Goal: Find contact information: Find contact information

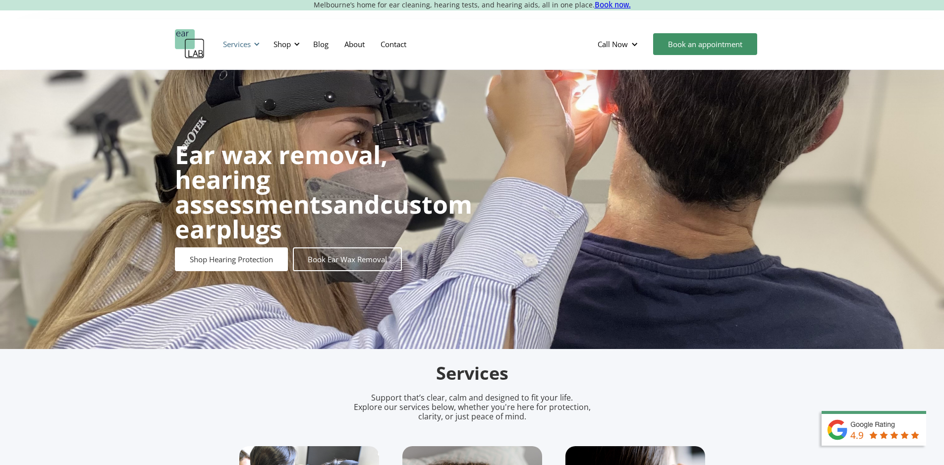
click at [258, 45] on div at bounding box center [256, 44] width 7 height 7
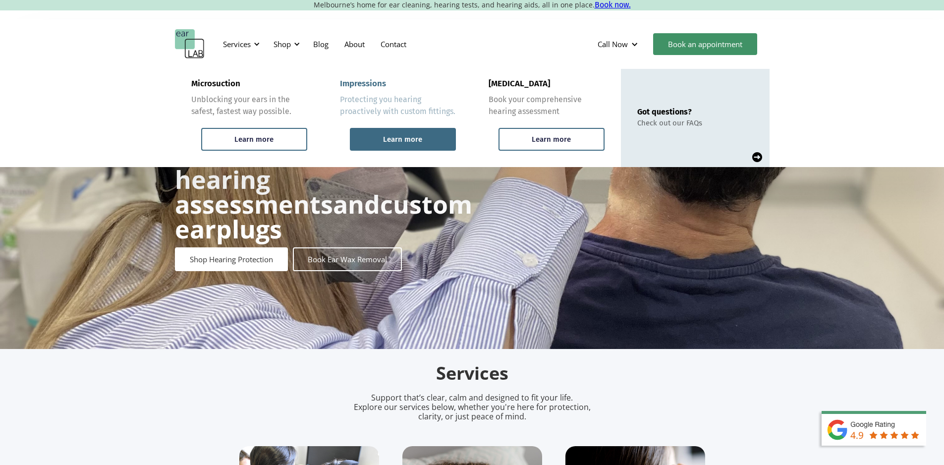
click at [395, 137] on div "Learn more" at bounding box center [402, 139] width 39 height 9
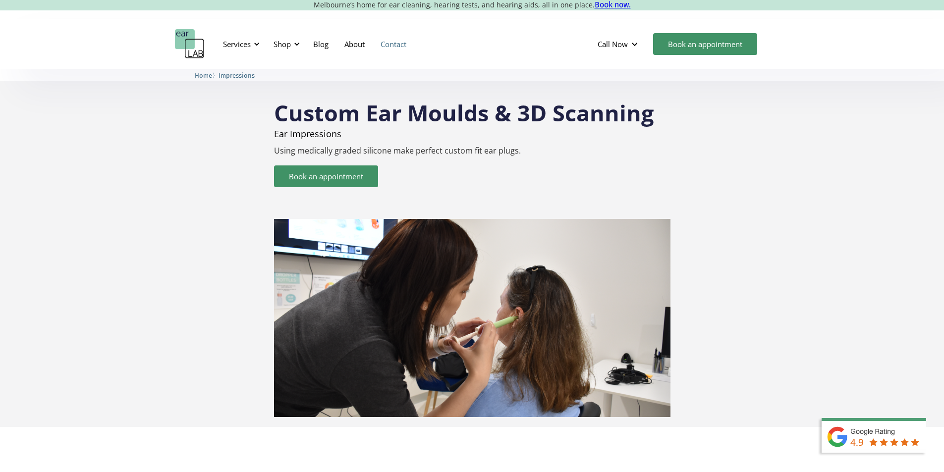
click at [391, 43] on link "Contact" at bounding box center [394, 44] width 42 height 29
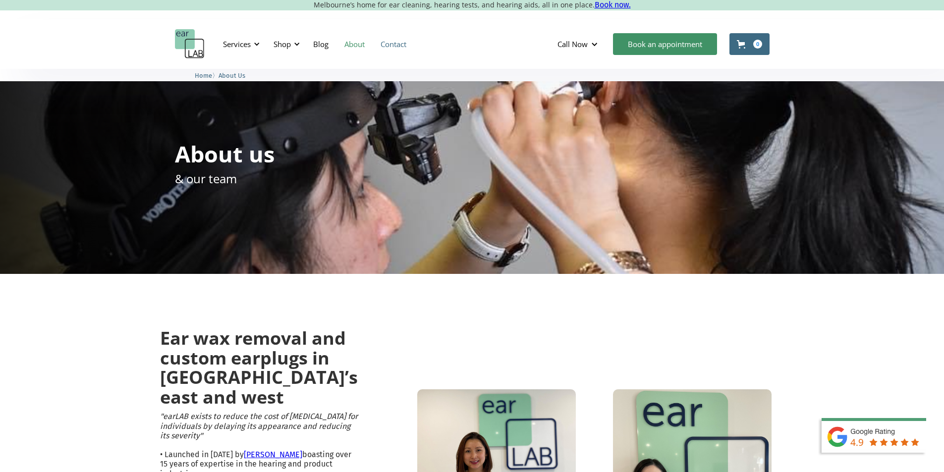
click at [390, 42] on link "Contact" at bounding box center [394, 44] width 42 height 29
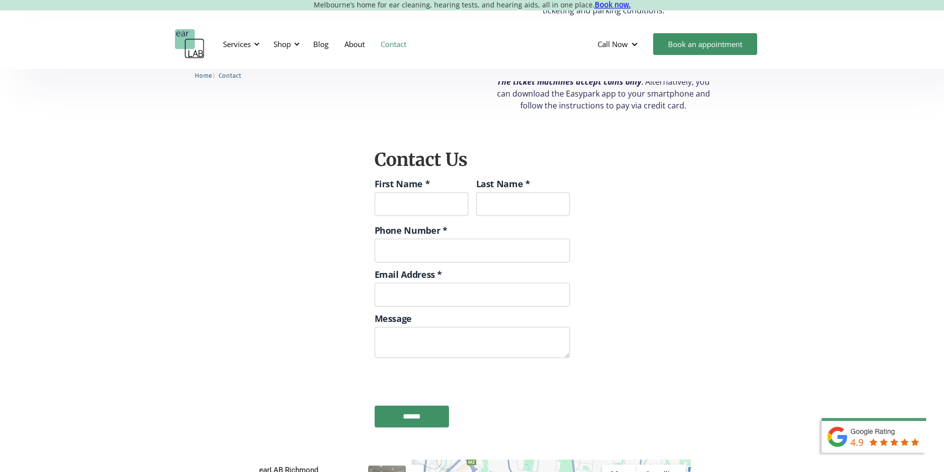
scroll to position [1189, 0]
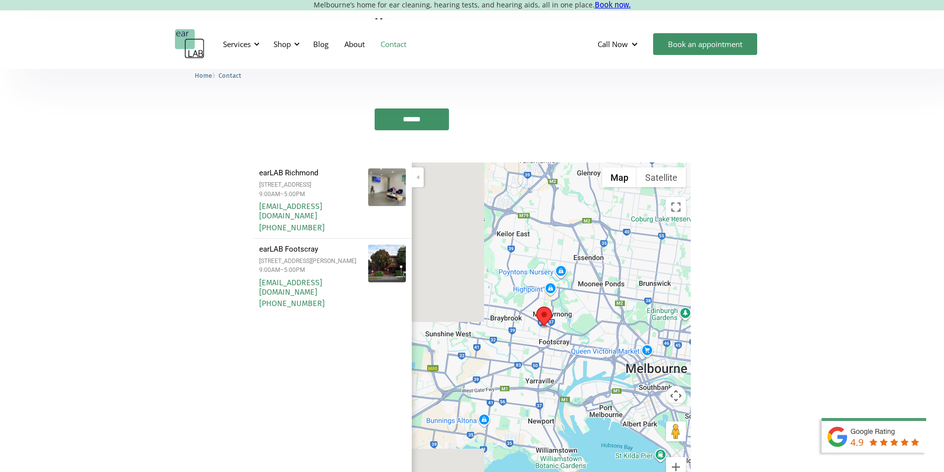
drag, startPoint x: 493, startPoint y: 270, endPoint x: 551, endPoint y: 264, distance: 58.3
click at [564, 274] on div at bounding box center [551, 335] width 279 height 347
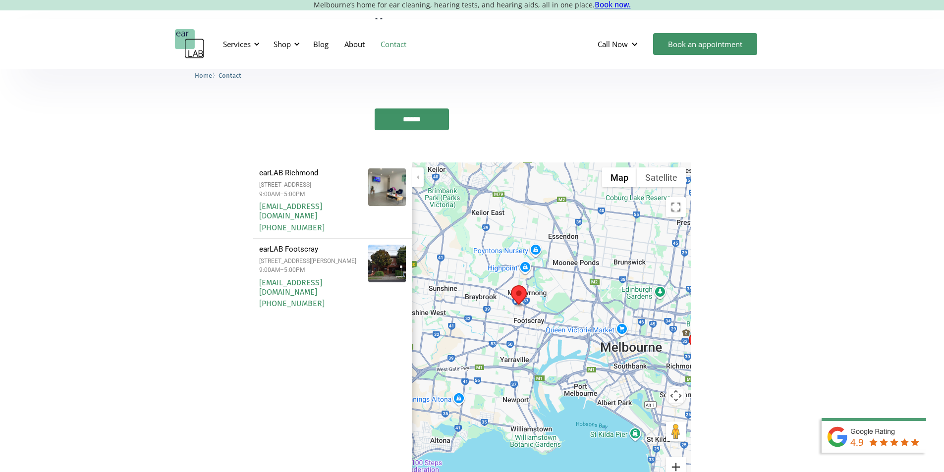
click at [680, 457] on button "Zoom in" at bounding box center [676, 467] width 20 height 20
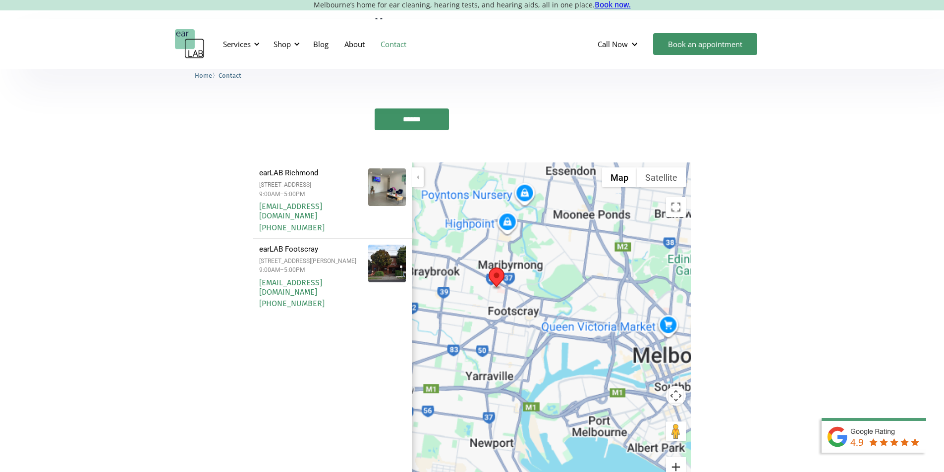
click at [680, 457] on button "Zoom in" at bounding box center [676, 467] width 20 height 20
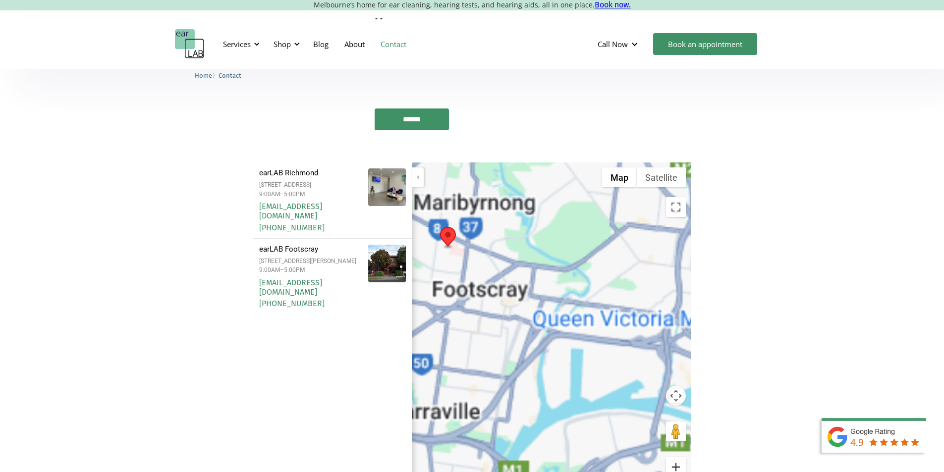
click at [680, 457] on button "Zoom in" at bounding box center [676, 467] width 20 height 20
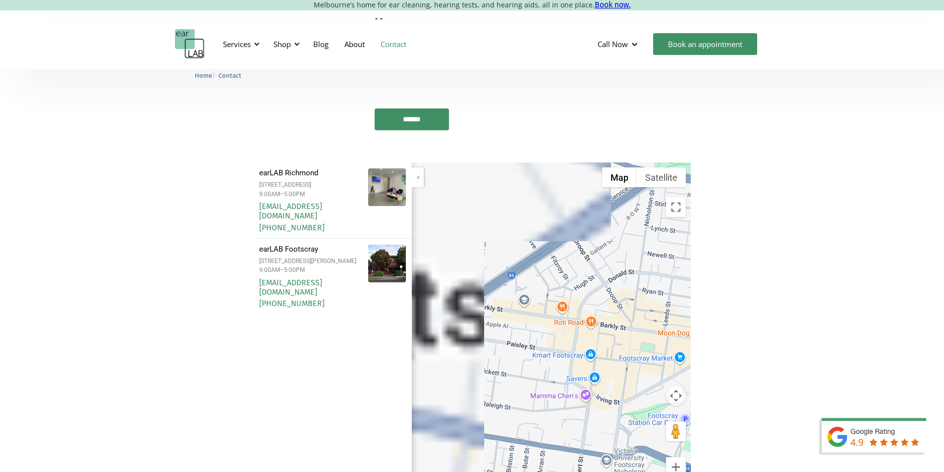
drag, startPoint x: 507, startPoint y: 232, endPoint x: 697, endPoint y: 361, distance: 229.7
click at [735, 373] on section "Filters earLAB Richmond 132 Burnley Street, Richmond, VIC 3121 Australia 9:00AM…" at bounding box center [472, 335] width 944 height 347
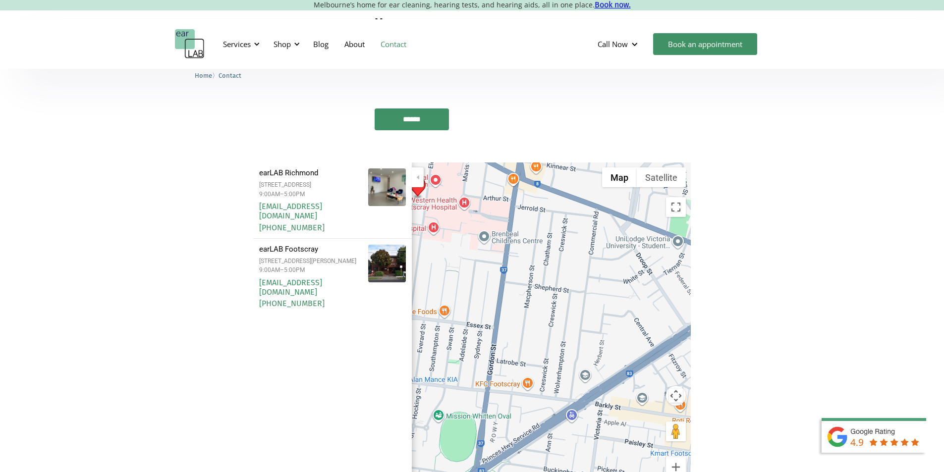
drag, startPoint x: 550, startPoint y: 337, endPoint x: 660, endPoint y: 384, distance: 119.4
click at [660, 384] on div at bounding box center [551, 335] width 279 height 347
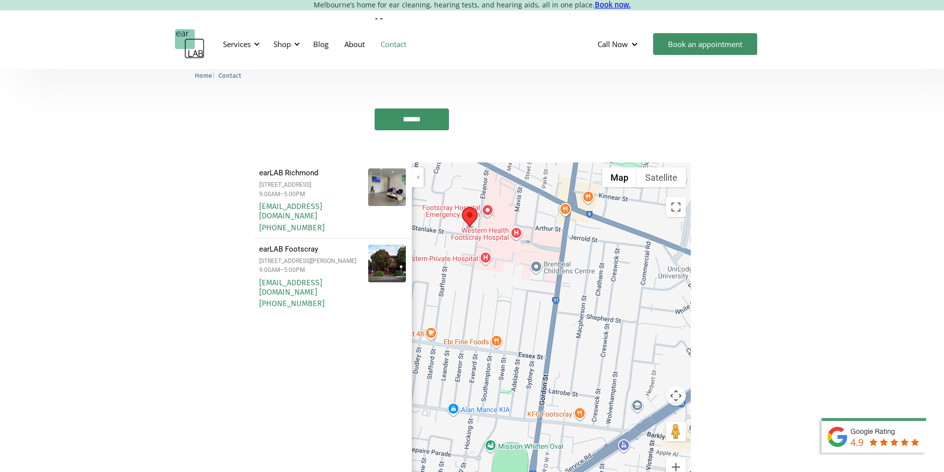
drag, startPoint x: 521, startPoint y: 337, endPoint x: 535, endPoint y: 344, distance: 15.5
click at [535, 344] on div at bounding box center [551, 335] width 279 height 347
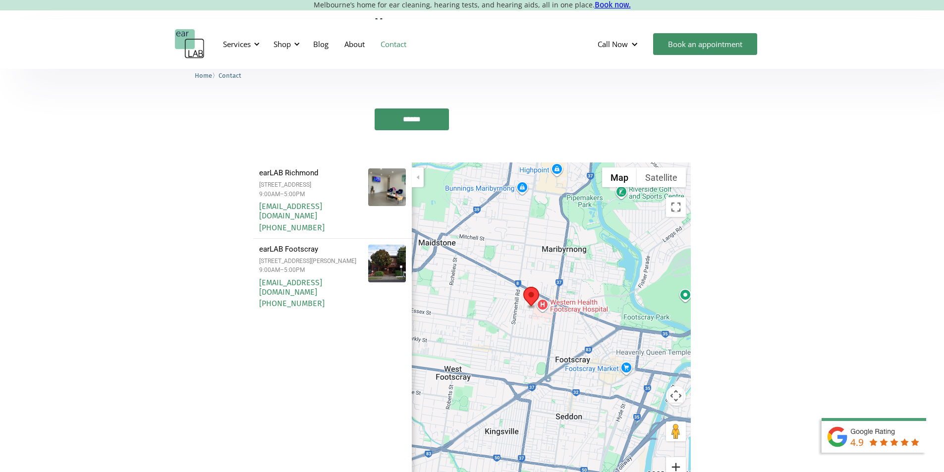
click at [676, 457] on button "Zoom in" at bounding box center [676, 467] width 20 height 20
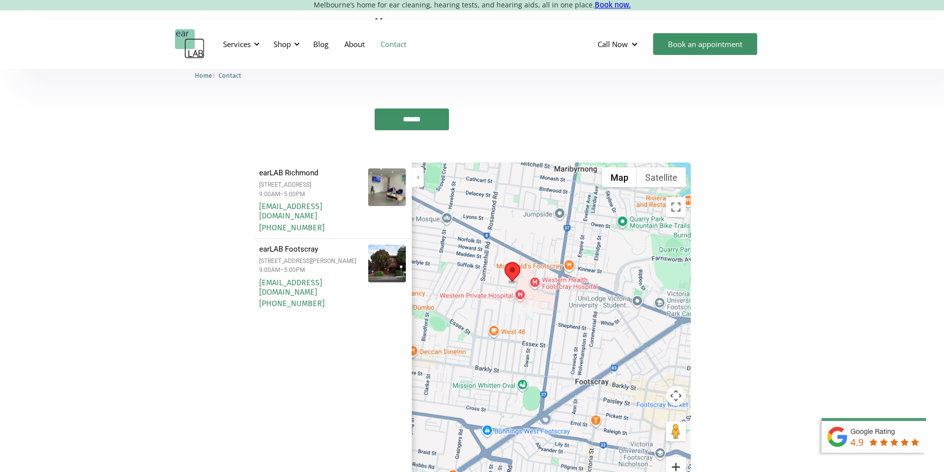
click at [676, 457] on button "Zoom in" at bounding box center [676, 467] width 20 height 20
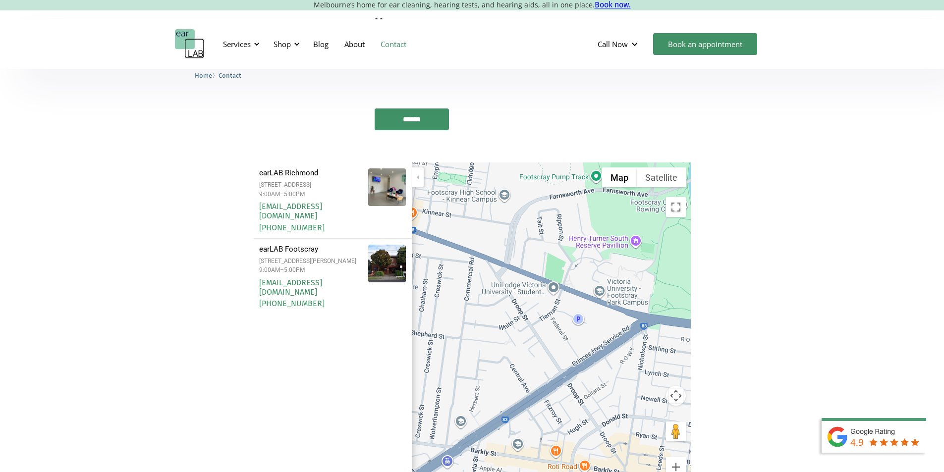
drag, startPoint x: 613, startPoint y: 241, endPoint x: 436, endPoint y: 260, distance: 177.4
click at [436, 260] on div at bounding box center [551, 335] width 279 height 347
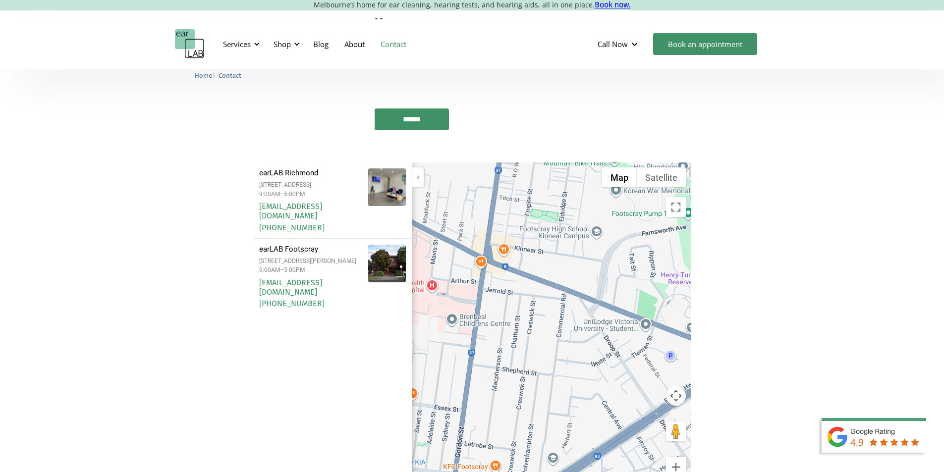
drag, startPoint x: 533, startPoint y: 255, endPoint x: 549, endPoint y: 257, distance: 16.5
click at [549, 257] on div at bounding box center [551, 335] width 279 height 347
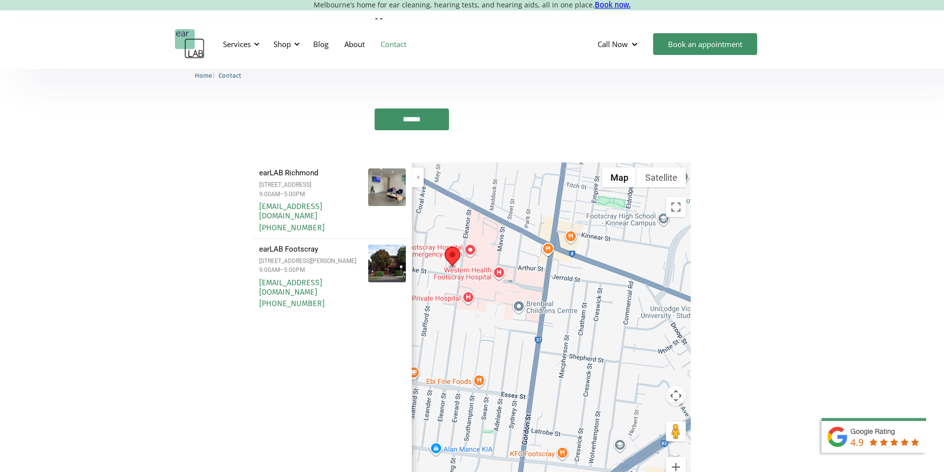
drag, startPoint x: 586, startPoint y: 320, endPoint x: 602, endPoint y: 309, distance: 19.6
click at [602, 309] on div at bounding box center [551, 335] width 279 height 347
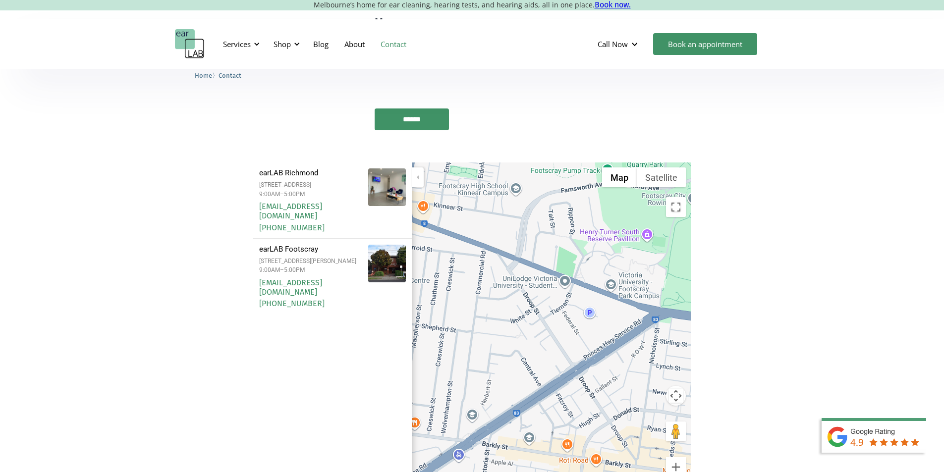
drag, startPoint x: 608, startPoint y: 291, endPoint x: 455, endPoint y: 257, distance: 156.7
click at [458, 261] on div at bounding box center [551, 335] width 279 height 347
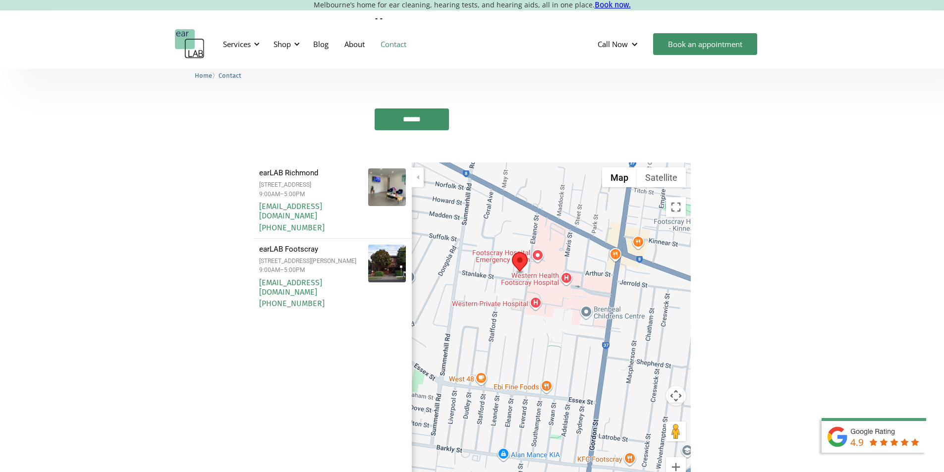
drag, startPoint x: 495, startPoint y: 229, endPoint x: 692, endPoint y: 266, distance: 200.5
click at [708, 265] on section "Filters earLAB Richmond 132 Burnley Street, Richmond, VIC 3121 Australia 9:00AM…" at bounding box center [472, 335] width 944 height 347
